Goal: Task Accomplishment & Management: Manage account settings

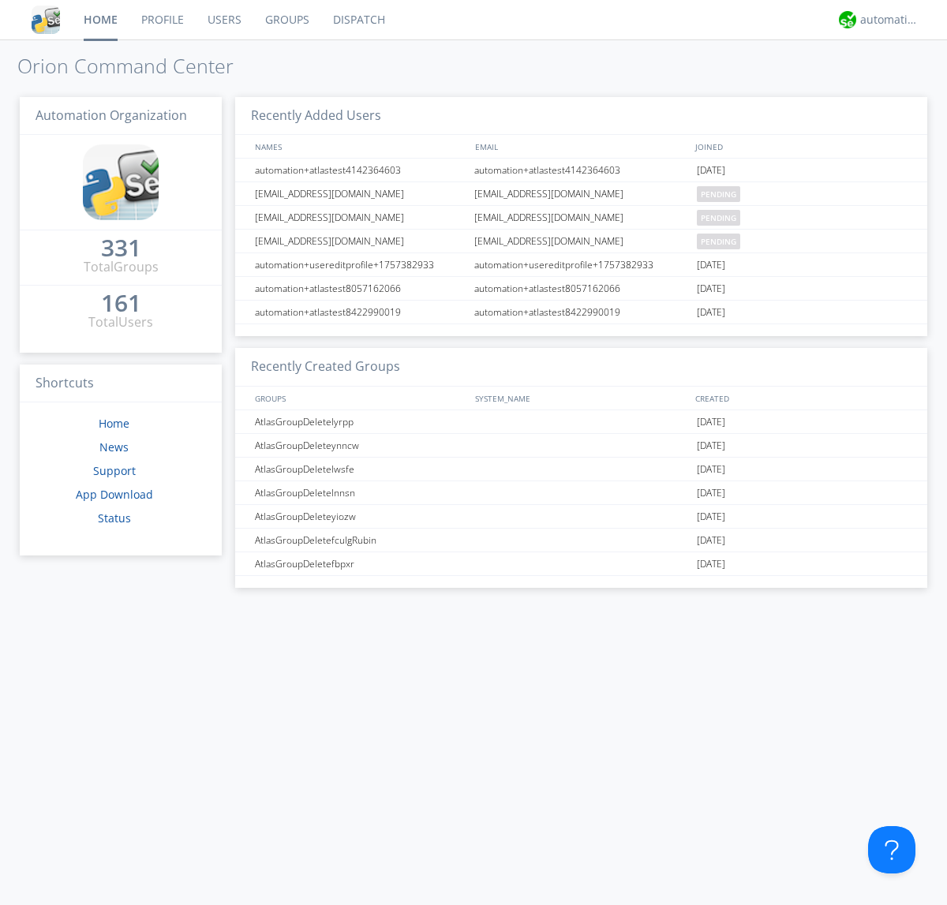
click at [223, 20] on link "Users" at bounding box center [225, 19] width 58 height 39
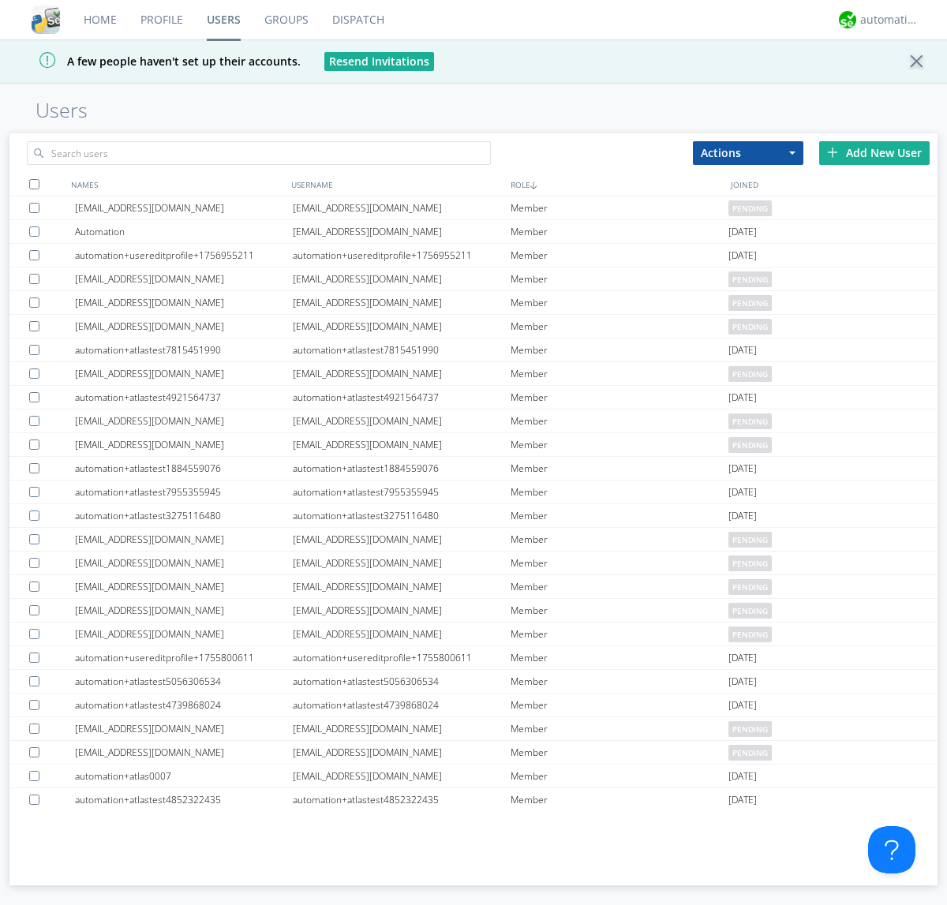
click at [874, 152] on div "Add New User" at bounding box center [874, 153] width 110 height 24
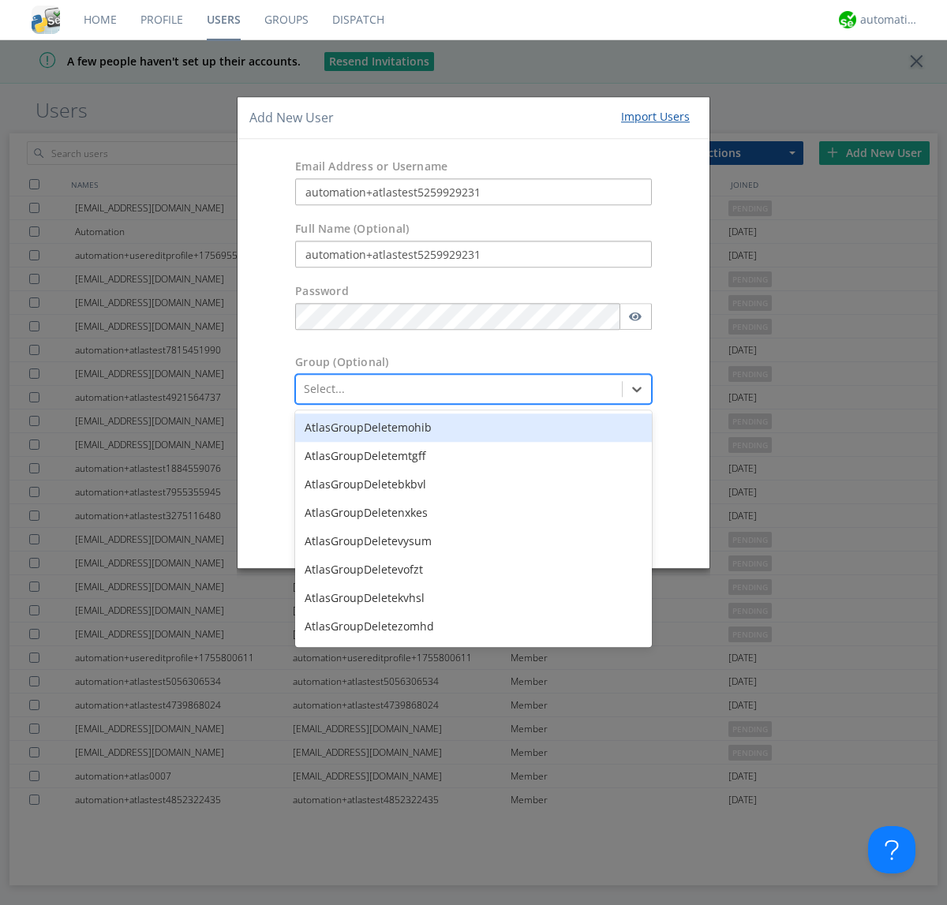
click at [579, 532] on button "Create User Account" at bounding box center [579, 533] width 134 height 24
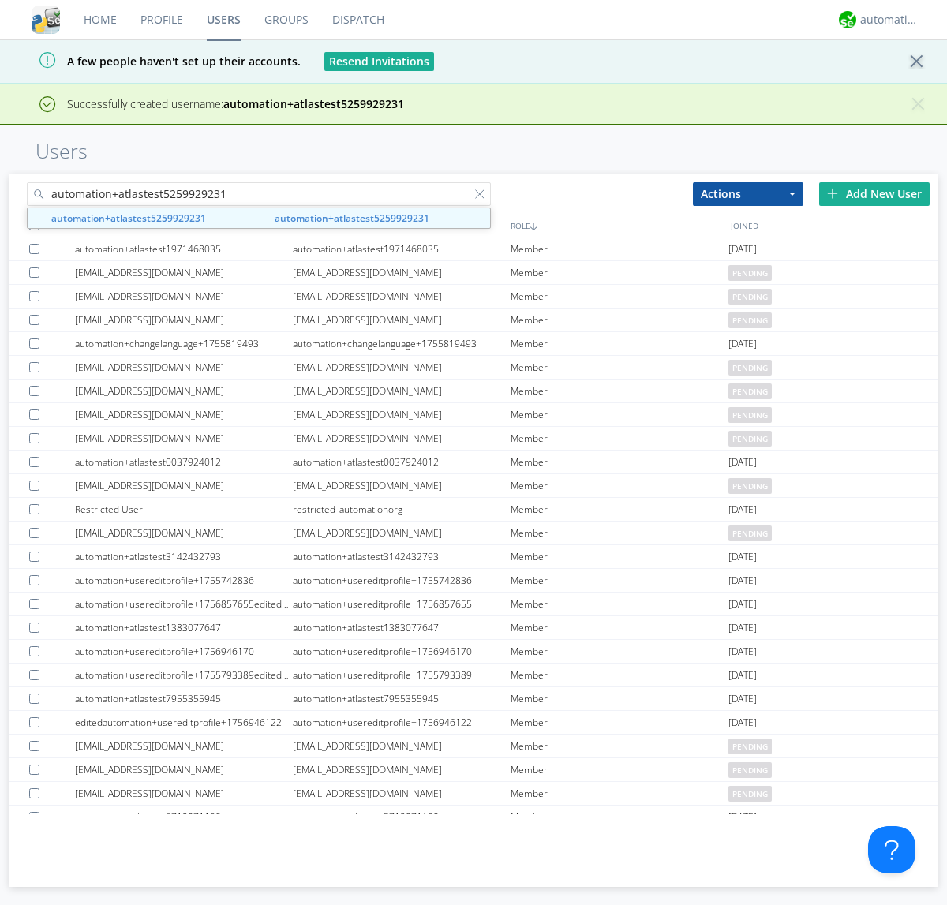
type input "automation+atlastest5259929231"
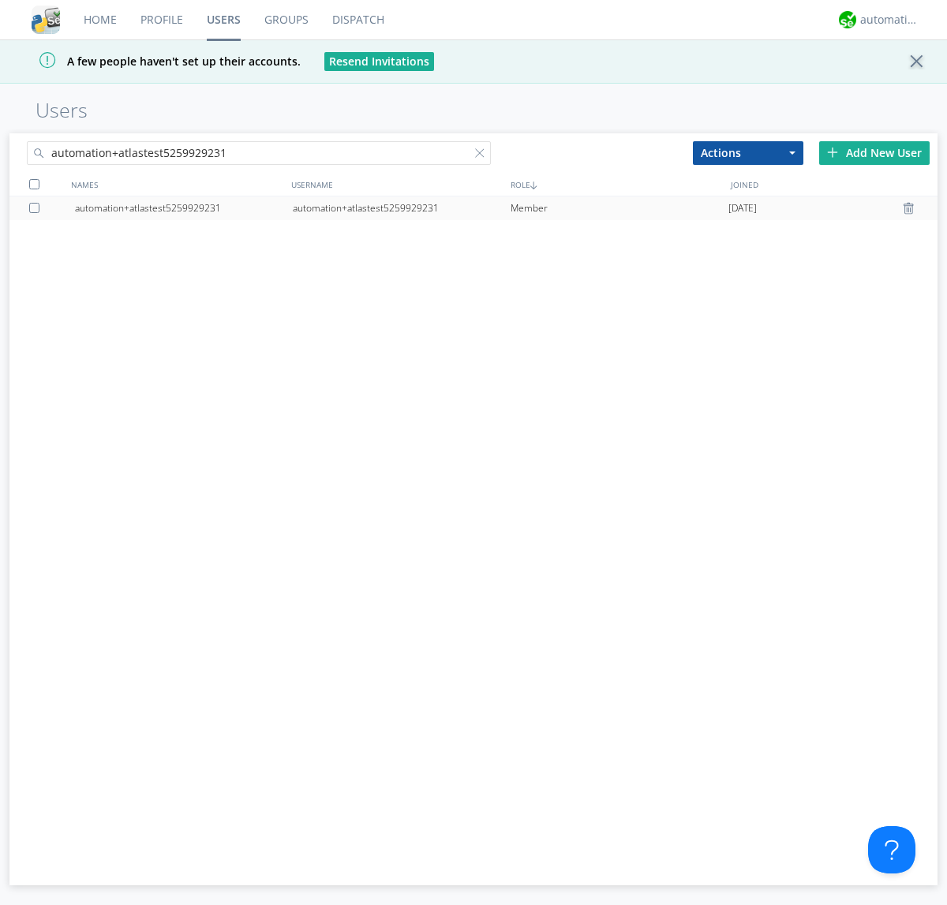
click at [401, 208] on div "automation+atlastest5259929231" at bounding box center [402, 208] width 218 height 24
